Goal: Task Accomplishment & Management: Use online tool/utility

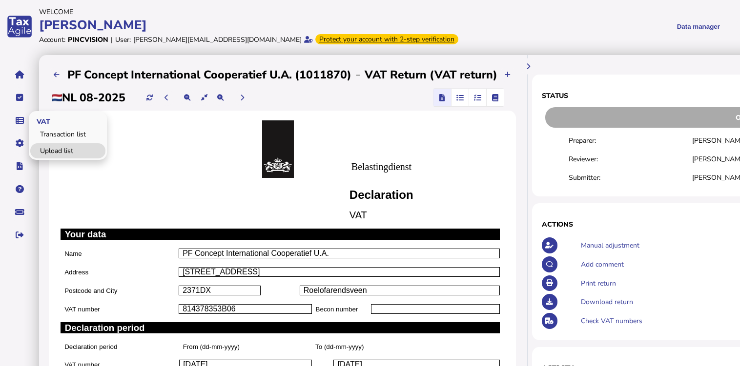
click at [51, 150] on link "Upload list" at bounding box center [67, 150] width 75 height 15
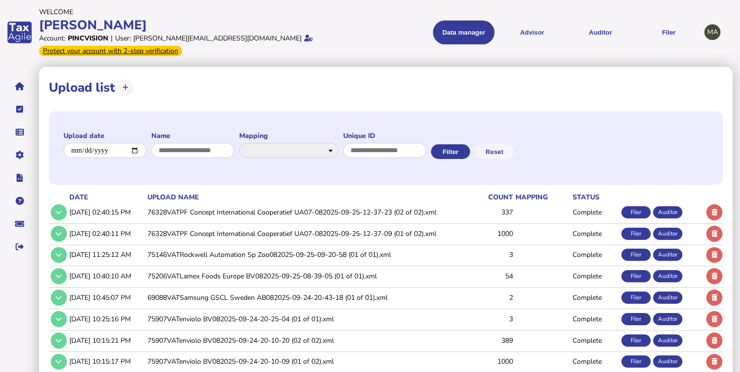
click at [185, 214] on td "76328VATPF Concept International Cooperatief UA07-082025-09-25-12-37-23 (02 of …" at bounding box center [306, 212] width 323 height 20
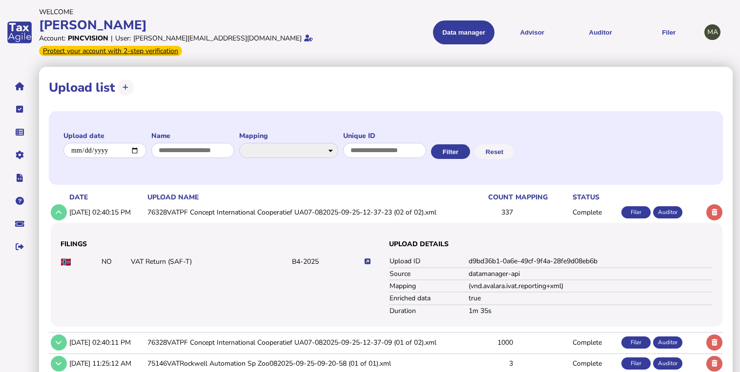
click at [366, 263] on icon at bounding box center [367, 262] width 6 height 6
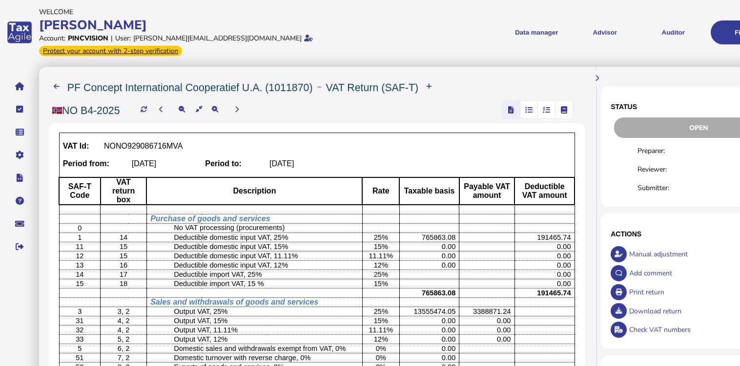
click at [545, 101] on span "button" at bounding box center [546, 110] width 16 height 18
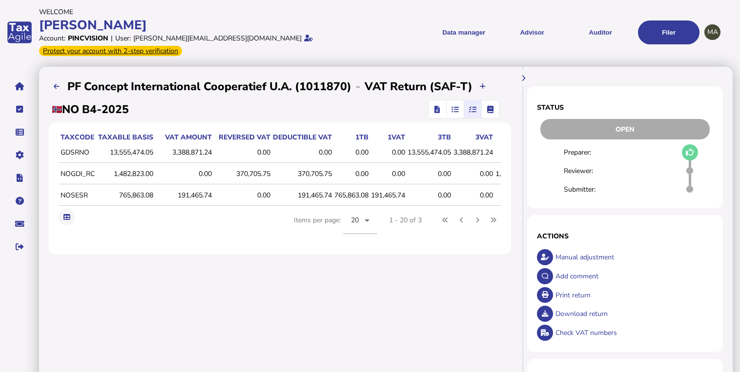
click at [146, 171] on div "1,482,823.00" at bounding box center [125, 173] width 56 height 9
click at [433, 111] on span "button" at bounding box center [437, 110] width 14 height 18
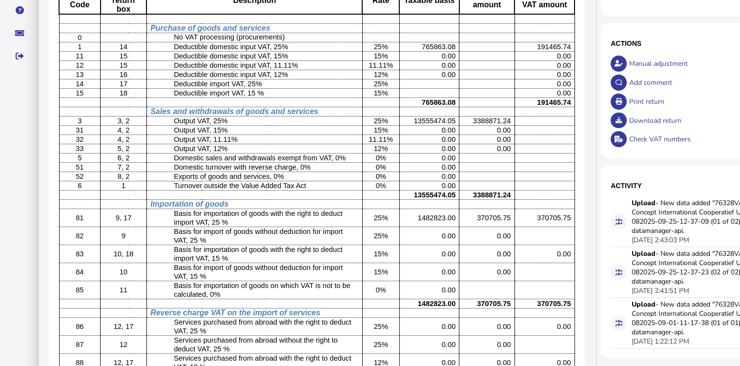
scroll to position [195, 0]
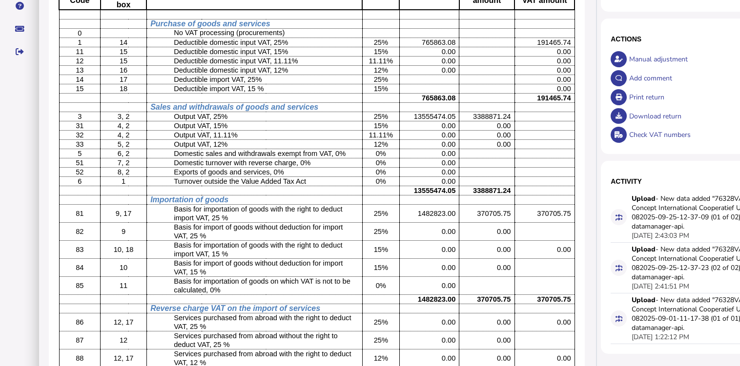
click at [495, 210] on span "370705.75" at bounding box center [494, 214] width 34 height 8
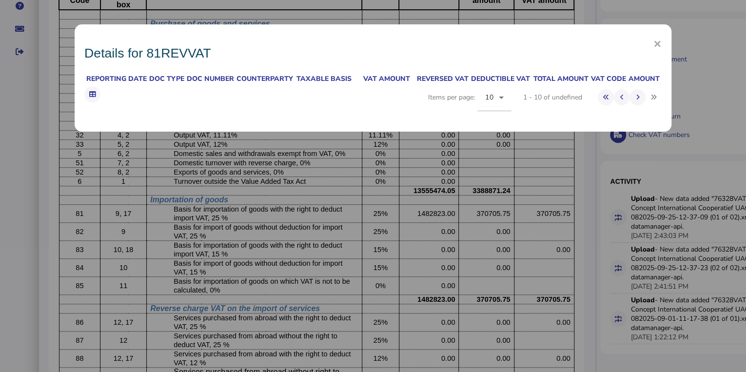
click at [495, 205] on div "× Details for 81REVVAT Reporting date Doc type Doc number Counterparty Taxable …" at bounding box center [373, 186] width 746 height 372
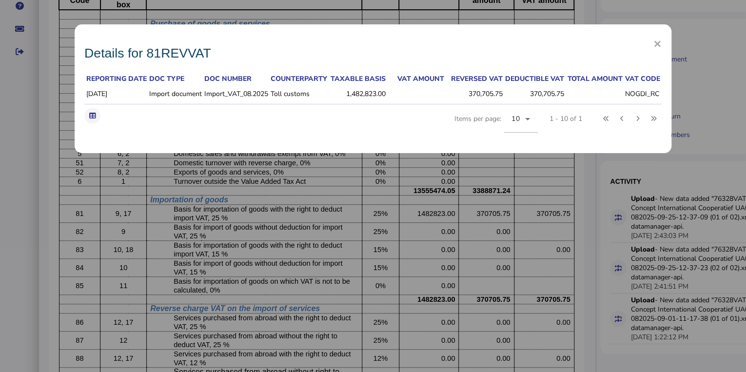
drag, startPoint x: 495, startPoint y: 205, endPoint x: 379, endPoint y: 170, distance: 121.2
click at [379, 170] on div "× Details for 81REVVAT Reporting date Doc type Doc number Counterparty Taxable …" at bounding box center [373, 186] width 746 height 372
click at [657, 45] on span "×" at bounding box center [658, 43] width 8 height 19
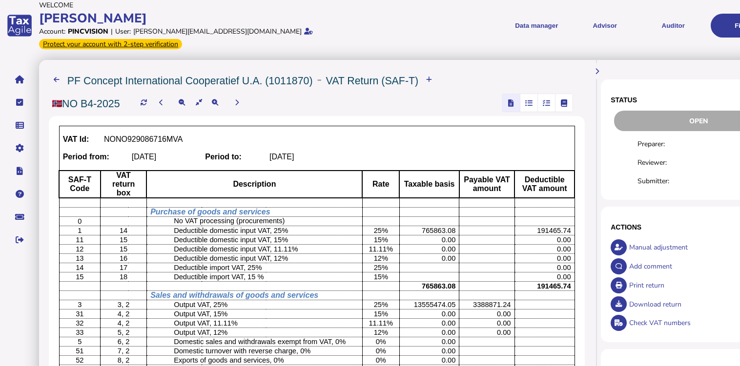
scroll to position [0, 0]
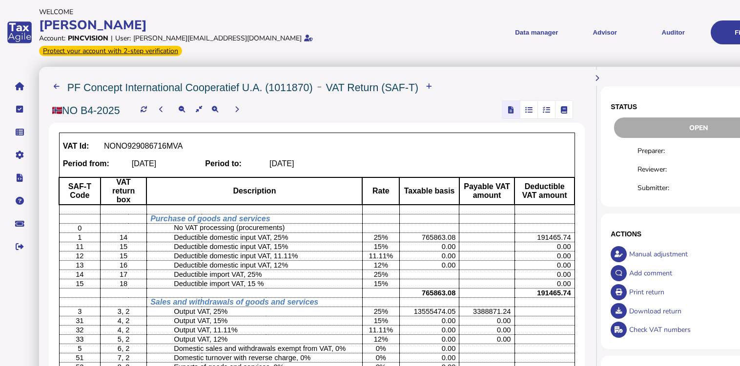
click at [540, 101] on span "button" at bounding box center [546, 110] width 16 height 18
click at [532, 110] on icon "button" at bounding box center [528, 110] width 7 height 0
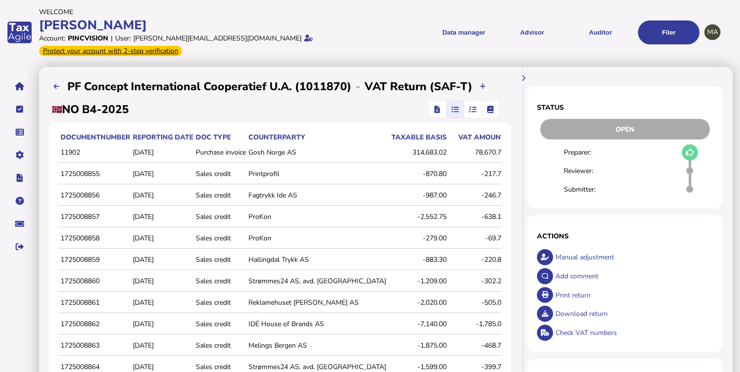
click at [476, 104] on span "button" at bounding box center [472, 110] width 16 height 18
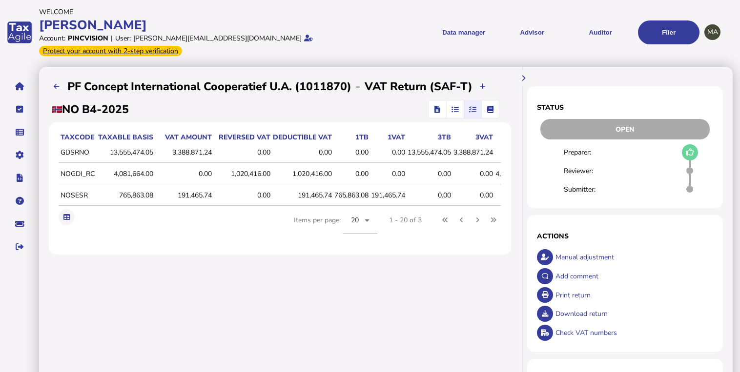
click at [360, 270] on div "**********" at bounding box center [280, 337] width 482 height 540
click at [431, 106] on span "button" at bounding box center [437, 110] width 14 height 18
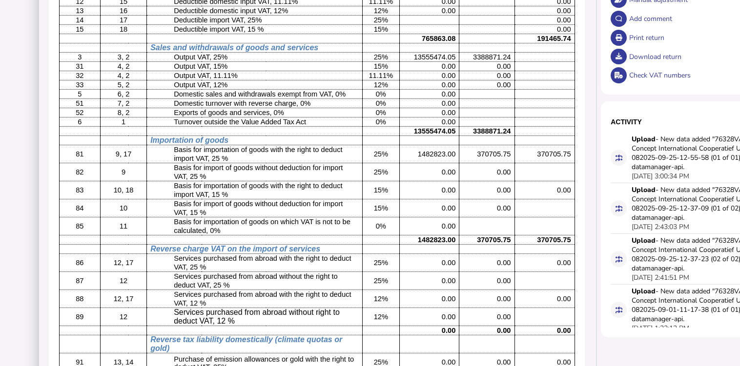
scroll to position [144, 0]
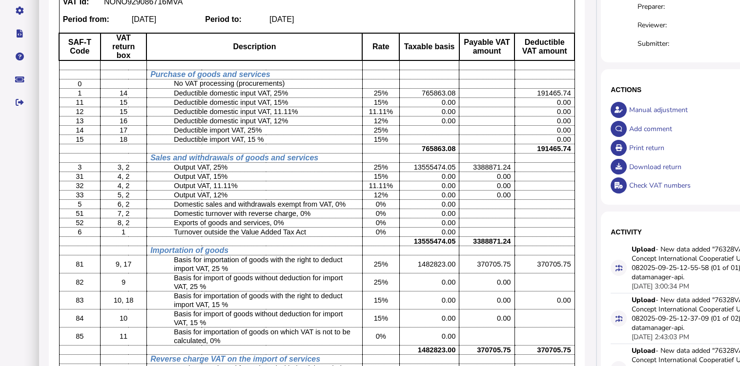
click at [632, 139] on div "Print return" at bounding box center [706, 148] width 160 height 19
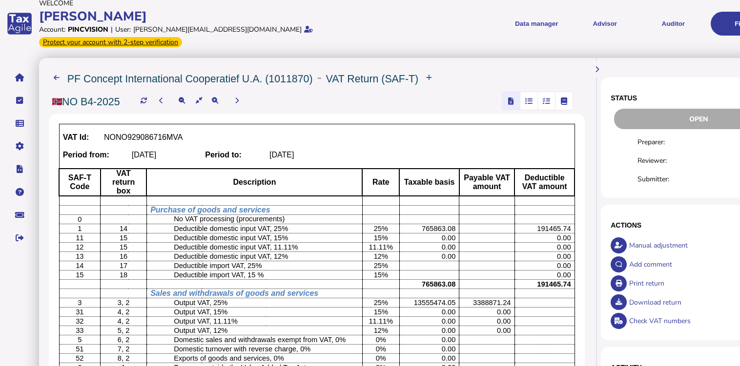
scroll to position [0, 0]
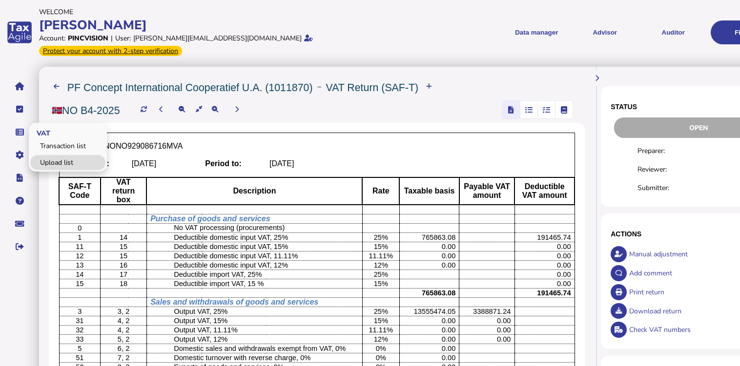
click at [50, 155] on link "Upload list" at bounding box center [67, 162] width 75 height 15
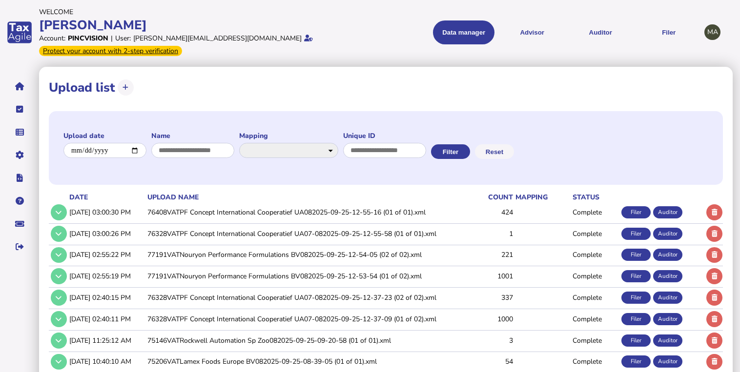
click at [221, 215] on td "76408VATPF Concept International Cooperatief UA082025-09-25-12-55-16 (01 of 01)…" at bounding box center [306, 212] width 323 height 20
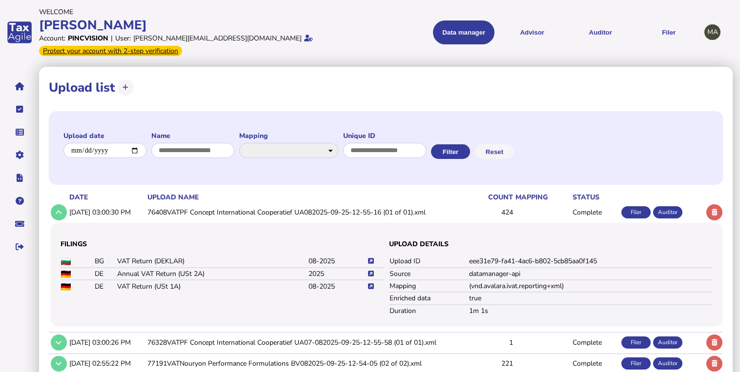
click at [371, 286] on icon at bounding box center [371, 286] width 6 height 6
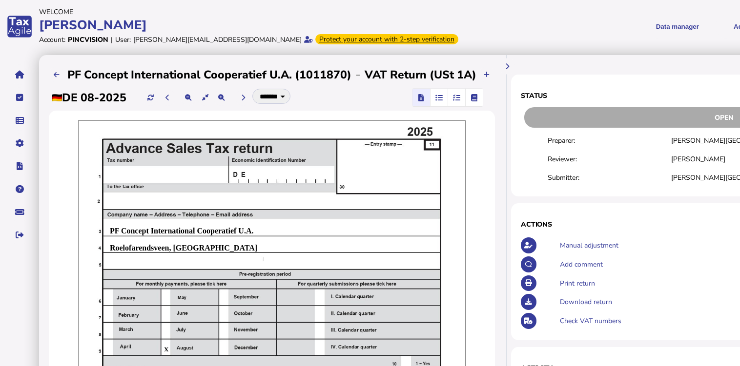
click at [452, 94] on span "button" at bounding box center [456, 98] width 16 height 18
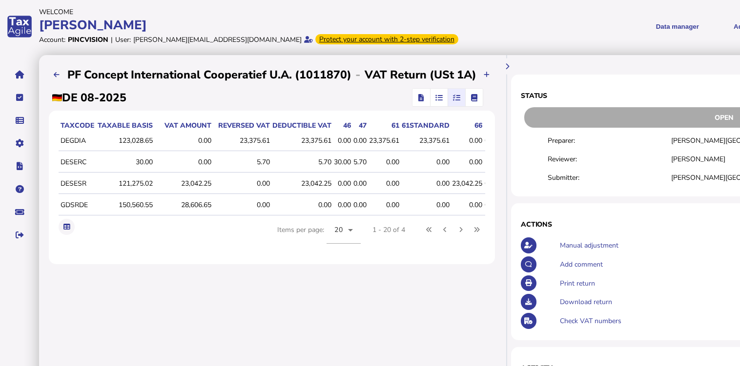
click at [418, 98] on icon "button" at bounding box center [420, 98] width 5 height 0
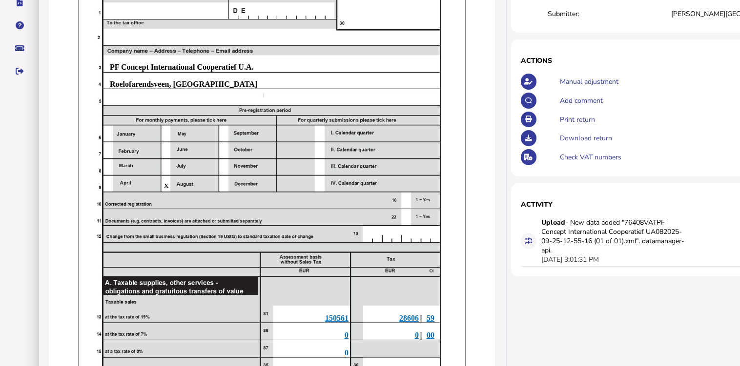
scroll to position [62, 0]
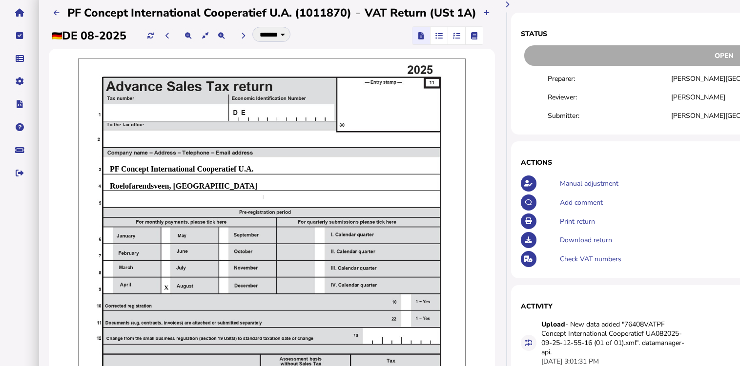
click at [571, 222] on div "Print return" at bounding box center [742, 221] width 370 height 19
